Goal: Information Seeking & Learning: Check status

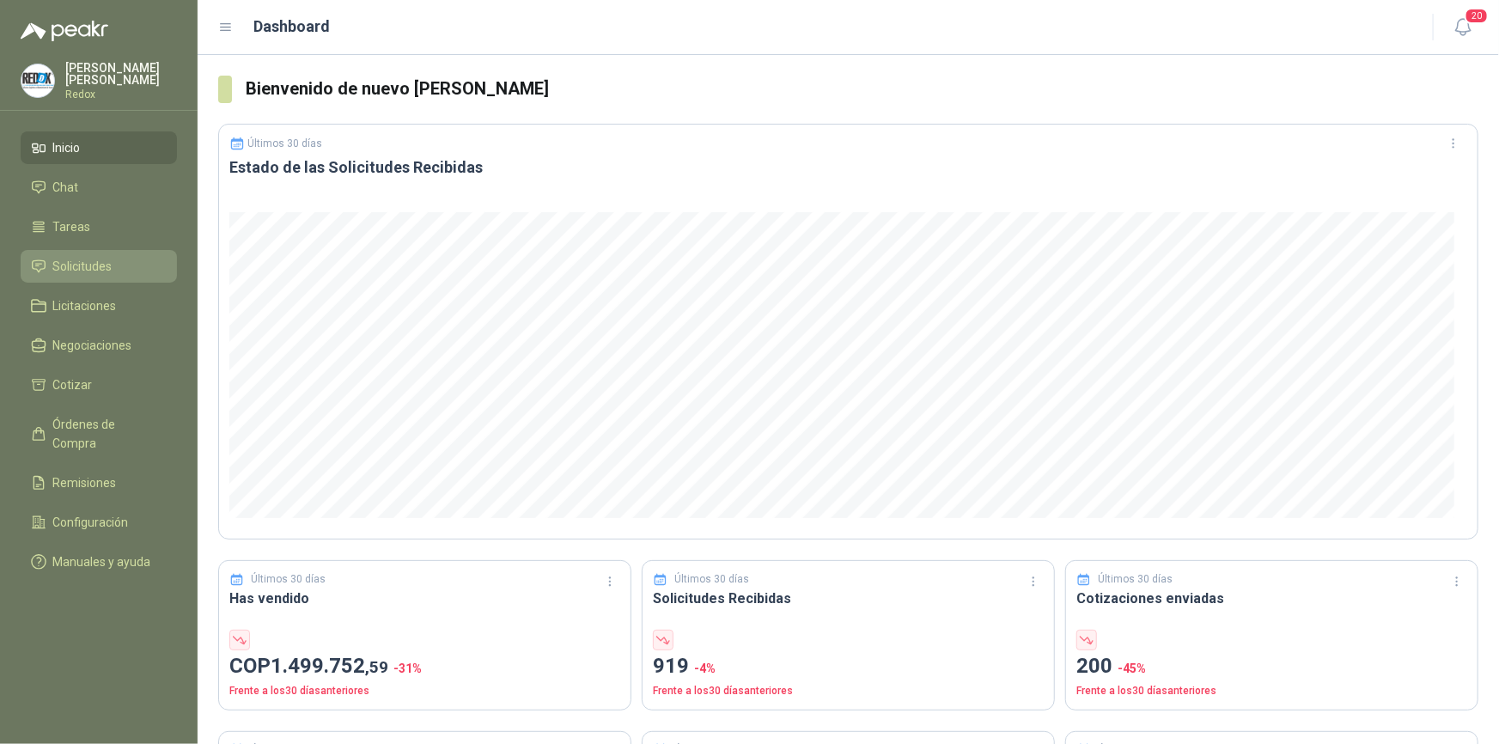
click at [100, 259] on span "Solicitudes" at bounding box center [82, 266] width 59 height 19
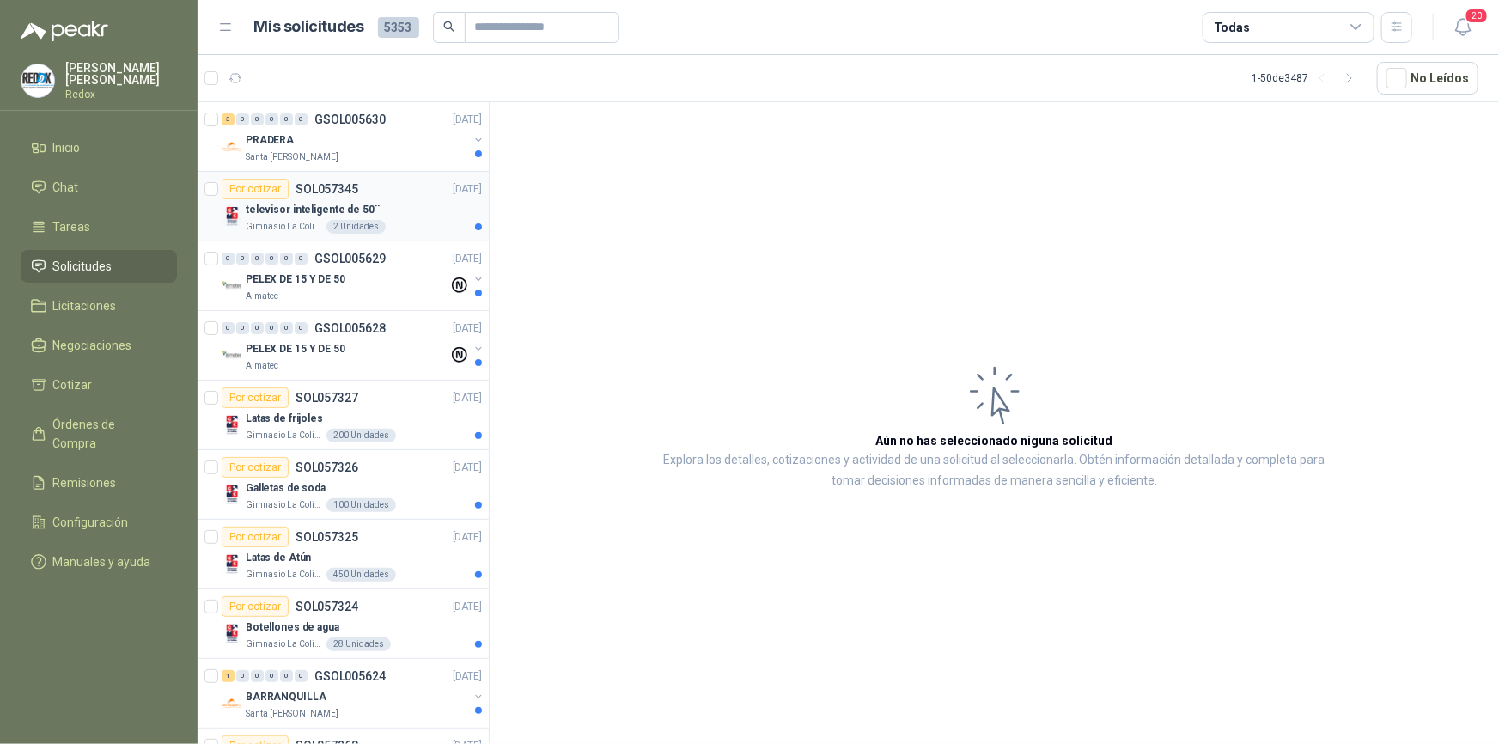
click at [251, 211] on p "televisor inteligente de 50¨" at bounding box center [313, 210] width 134 height 16
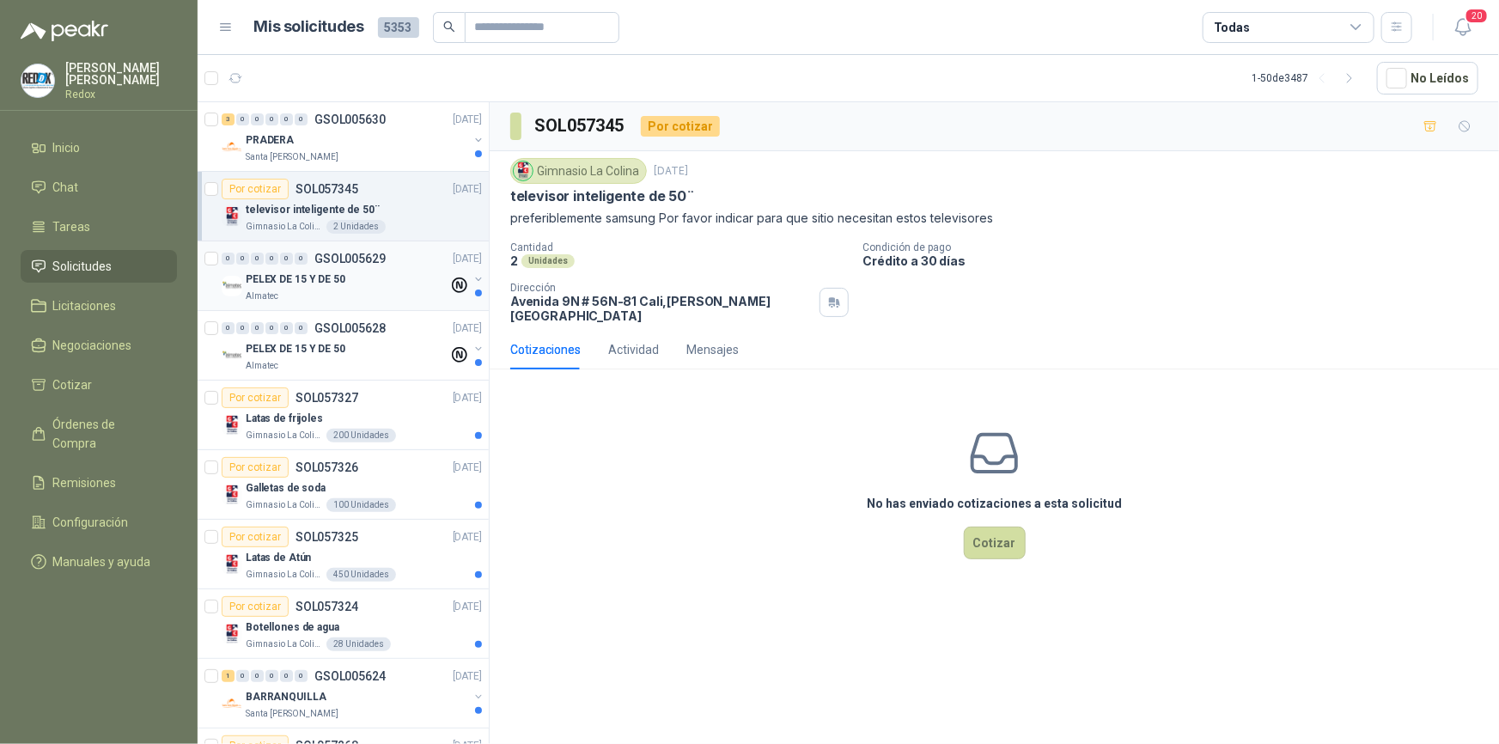
click at [288, 281] on p "PELEX DE 15 Y DE 50" at bounding box center [296, 279] width 100 height 16
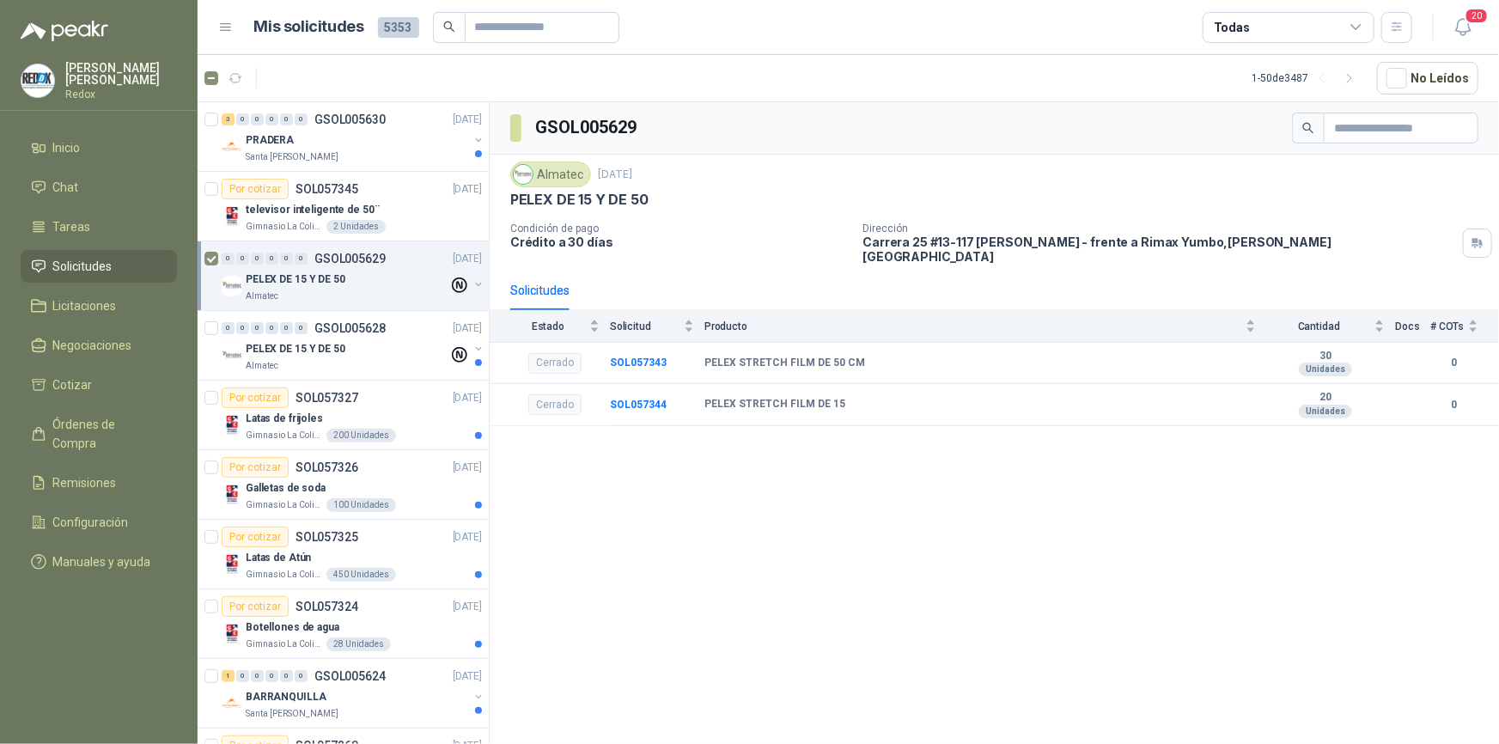
click at [419, 292] on div "Almatec" at bounding box center [347, 296] width 203 height 14
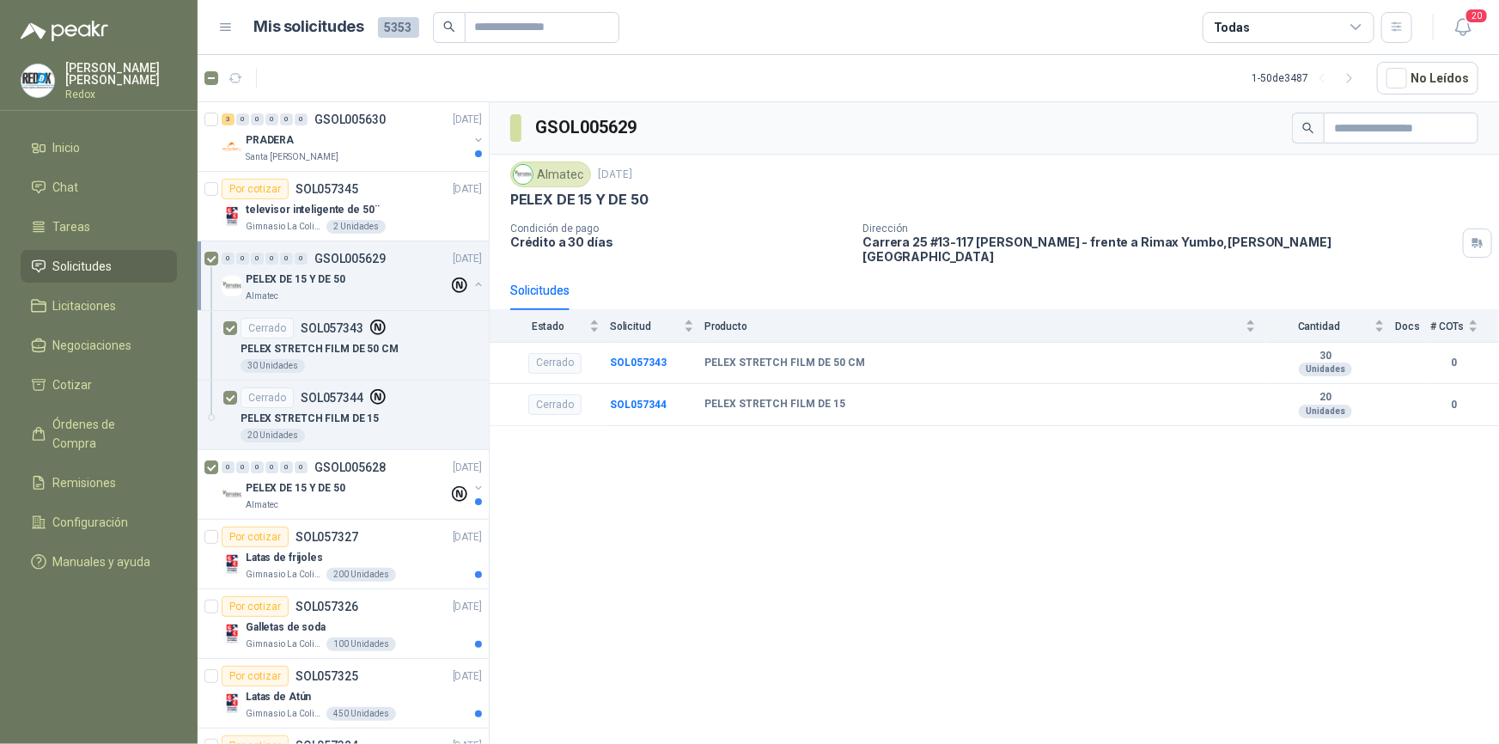
click at [1349, 29] on div "Todas" at bounding box center [1289, 27] width 172 height 31
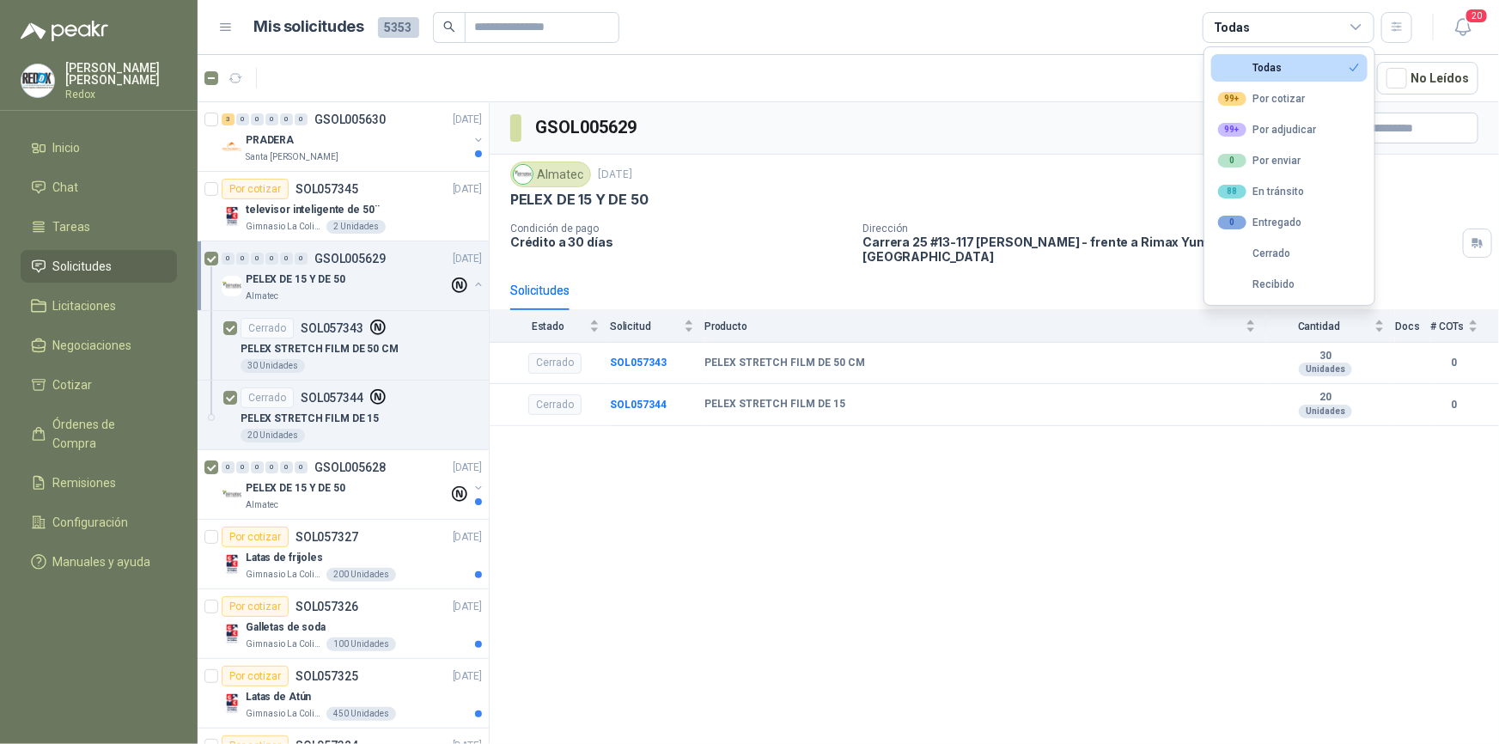
click at [1349, 29] on icon at bounding box center [1356, 27] width 15 height 15
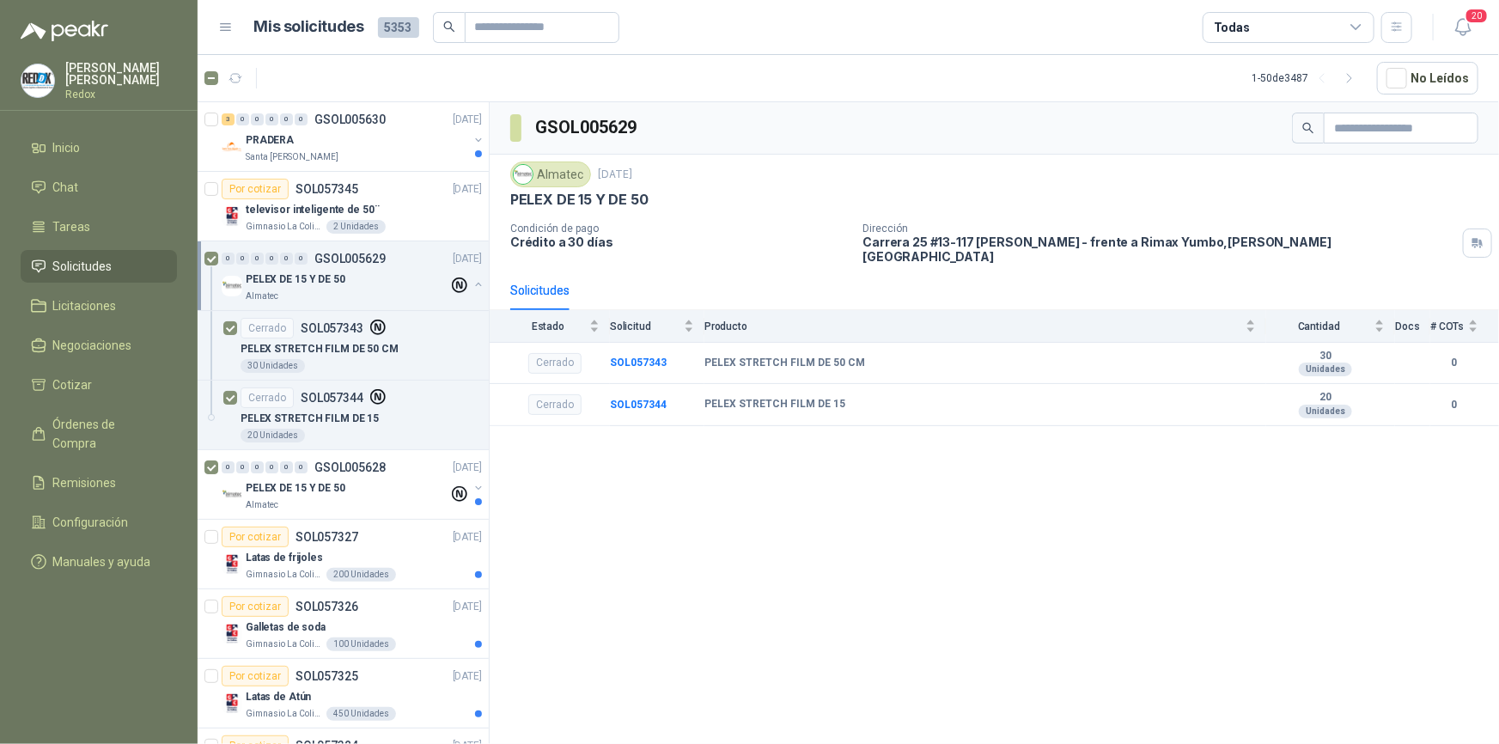
drag, startPoint x: 1057, startPoint y: 475, endPoint x: 380, endPoint y: 301, distance: 699.8
click at [1057, 475] on div "GSOL005629 Almatec [DATE] PELEX DE 15 Y DE 50 Condición de pago Crédito a 30 dí…" at bounding box center [994, 426] width 1009 height 648
click at [262, 150] on p "Santa [PERSON_NAME]" at bounding box center [292, 157] width 93 height 14
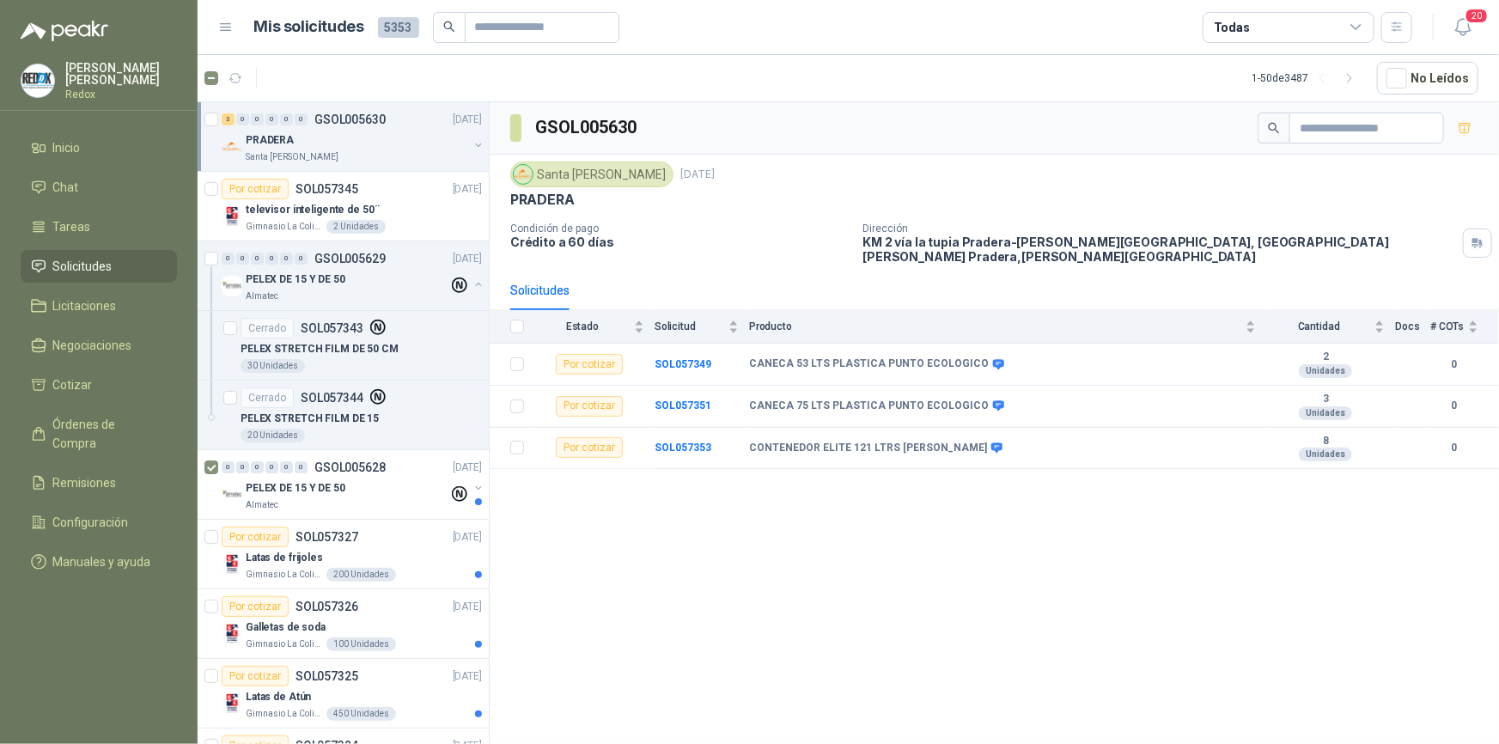
click at [565, 533] on div "GSOL005630 [GEOGRAPHIC_DATA][PERSON_NAME] [DATE] PRADERA Condición de pago Créd…" at bounding box center [994, 426] width 1009 height 648
click at [541, 533] on div "GSOL005630 [GEOGRAPHIC_DATA][PERSON_NAME] [DATE] PRADERA Condición de pago Créd…" at bounding box center [994, 426] width 1009 height 648
click at [72, 309] on span "Licitaciones" at bounding box center [85, 305] width 64 height 19
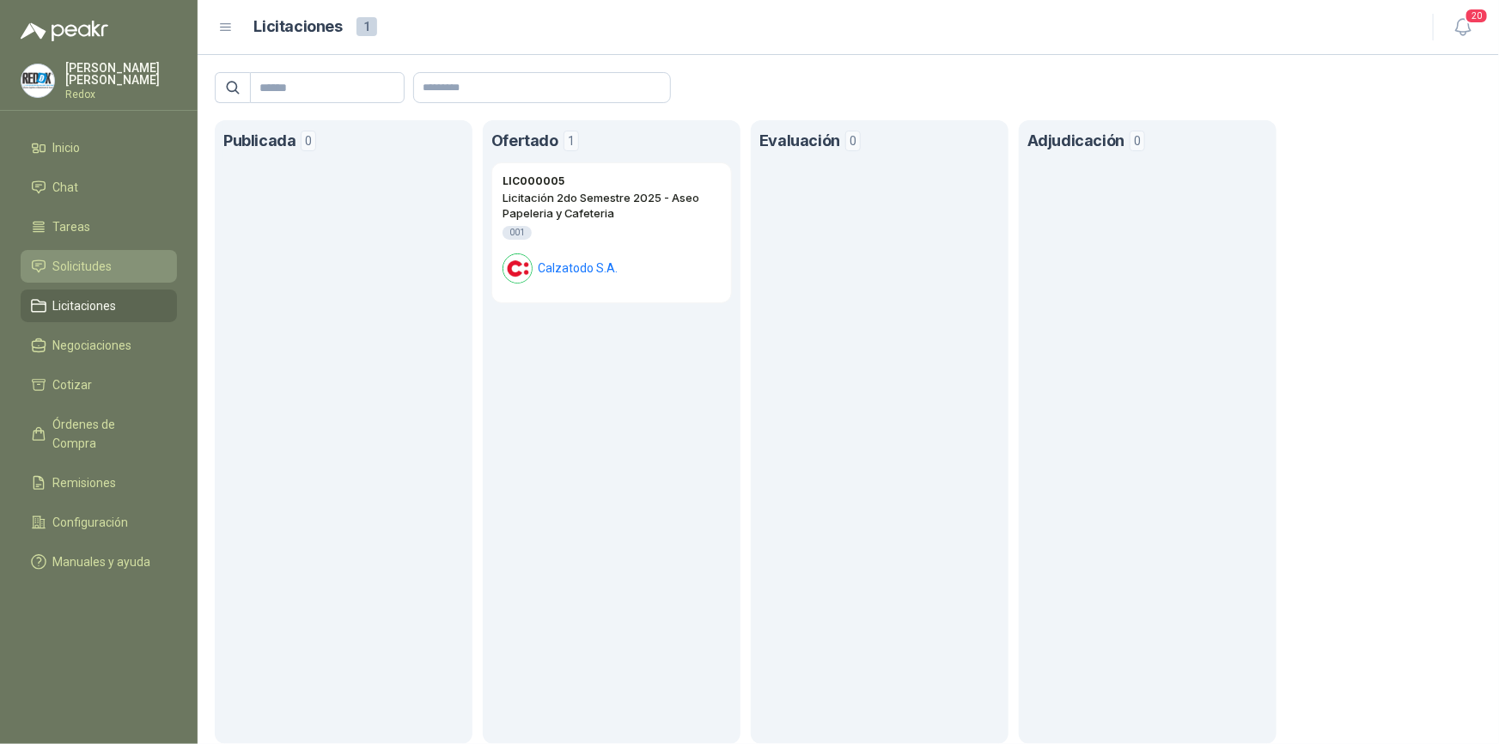
click at [53, 265] on span "Solicitudes" at bounding box center [82, 266] width 59 height 19
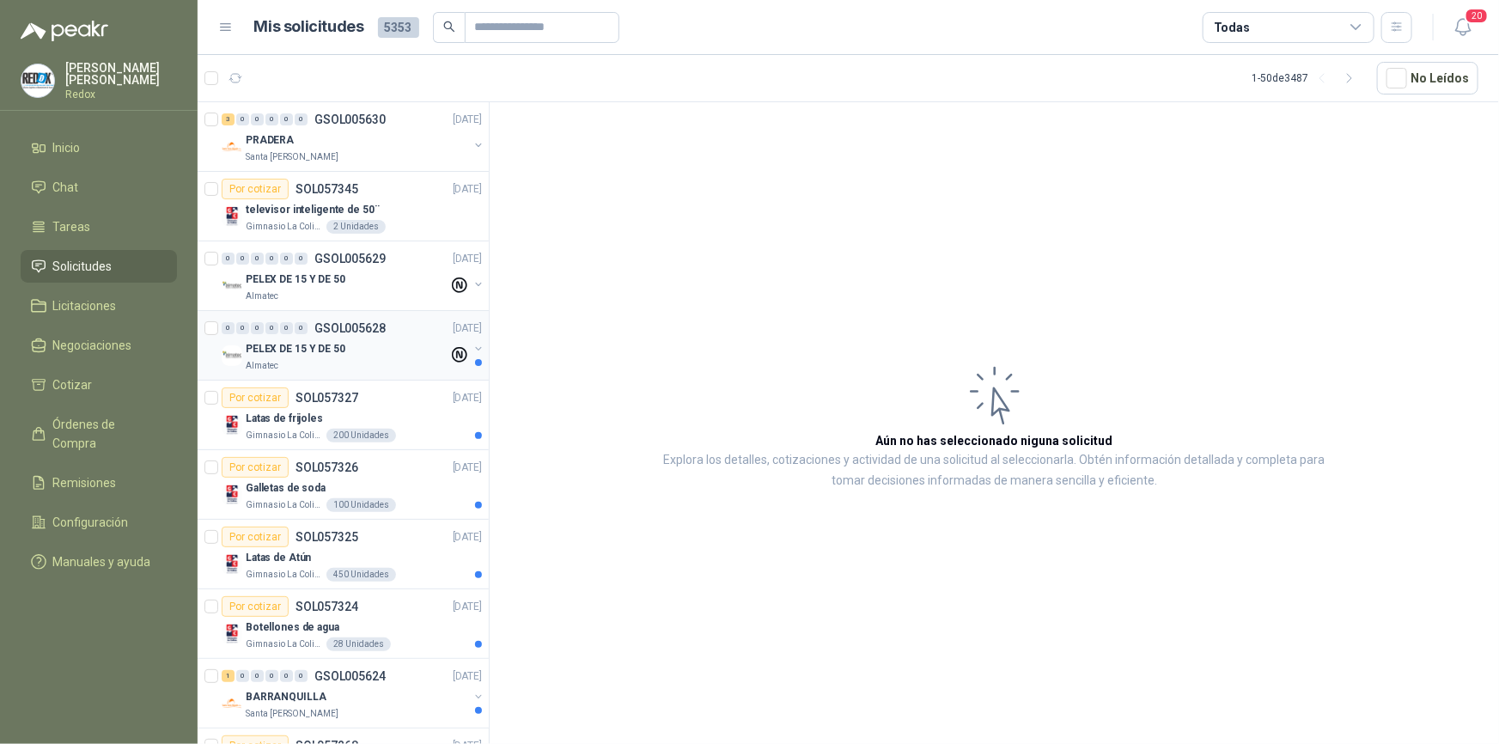
click at [279, 346] on p "PELEX DE 15 Y DE 50" at bounding box center [296, 349] width 100 height 16
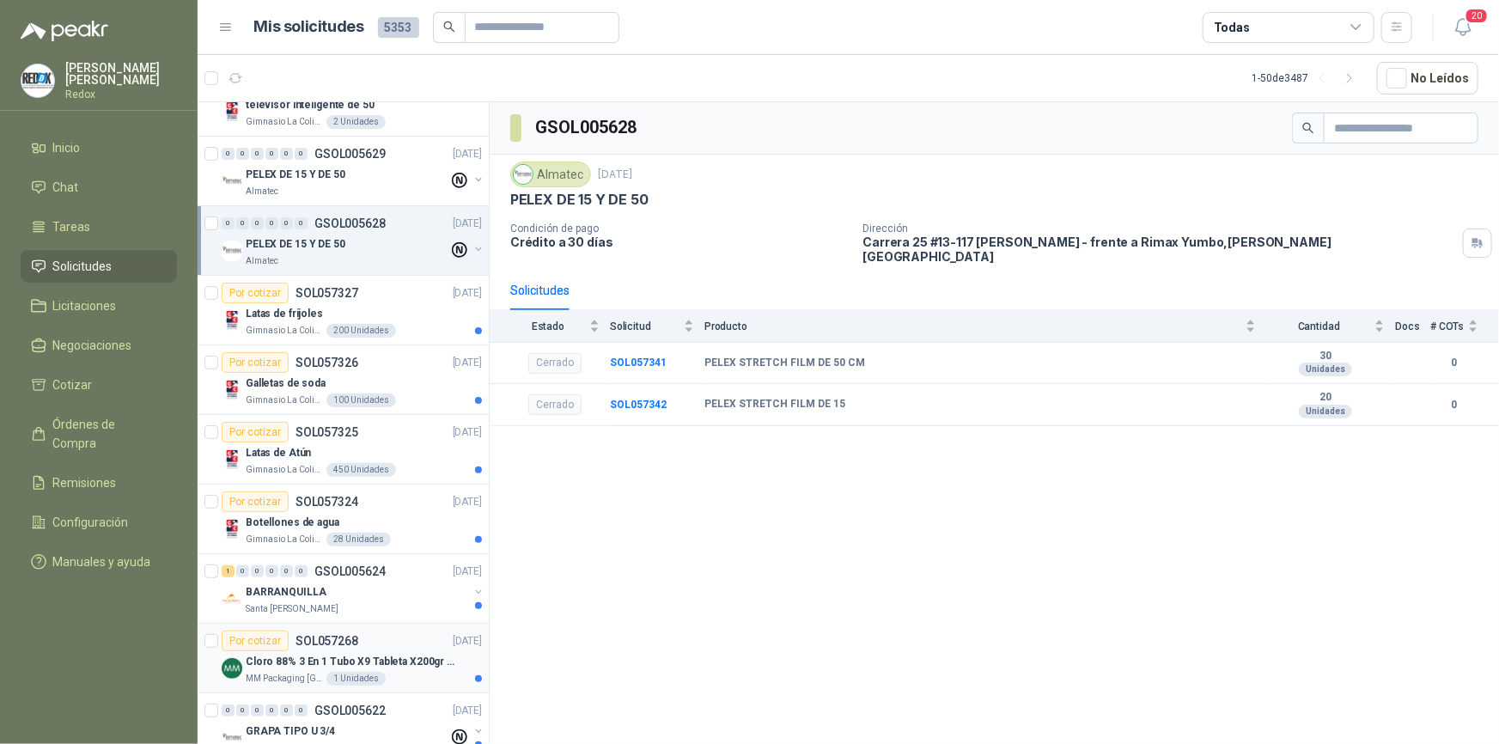
scroll to position [77, 0]
